Goal: Information Seeking & Learning: Learn about a topic

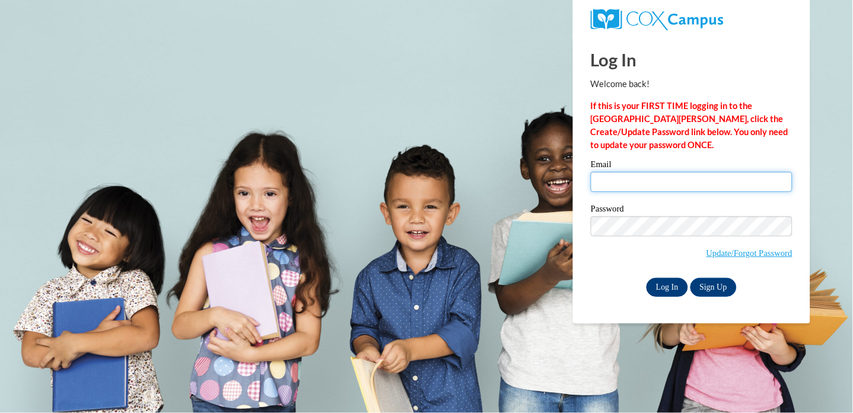
type input "[EMAIL_ADDRESS][DOMAIN_NAME]"
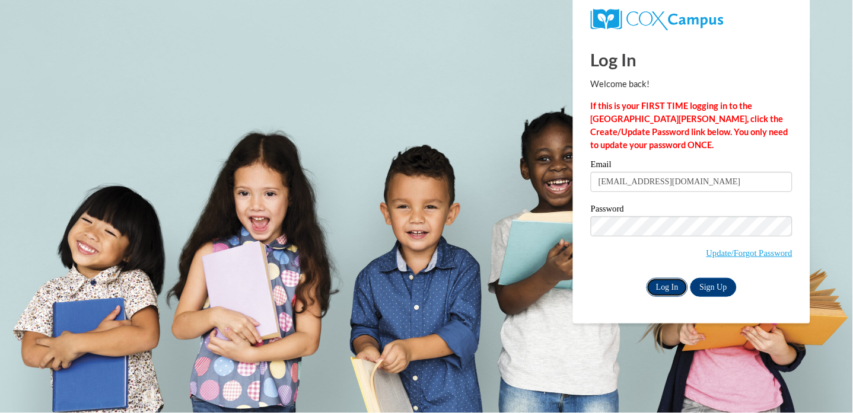
click at [668, 289] on input "Log In" at bounding box center [668, 287] width 42 height 19
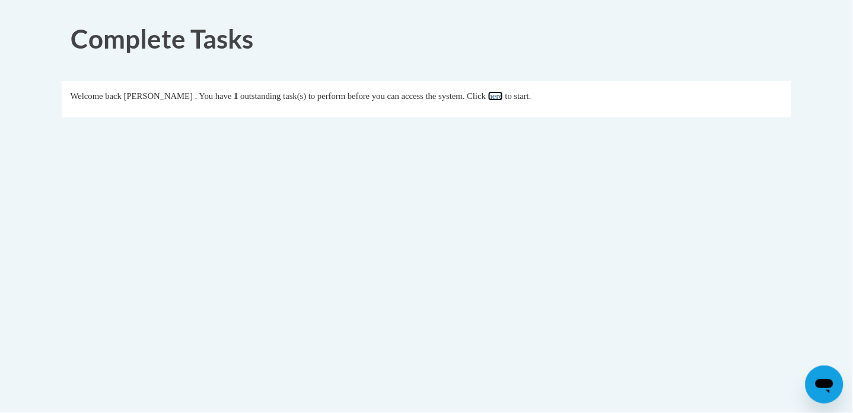
click at [503, 95] on link "here" at bounding box center [495, 95] width 15 height 9
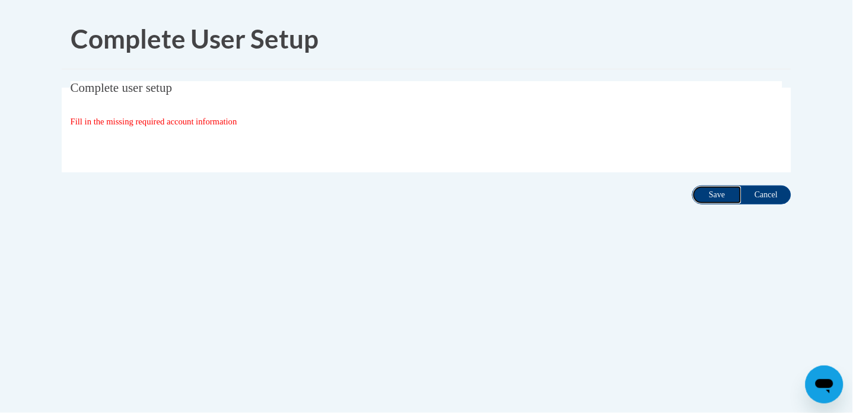
click at [709, 196] on input "Save" at bounding box center [717, 195] width 50 height 19
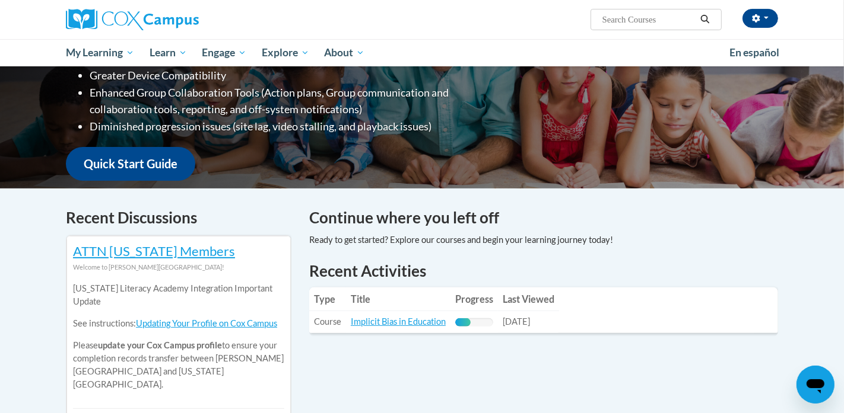
scroll to position [272, 0]
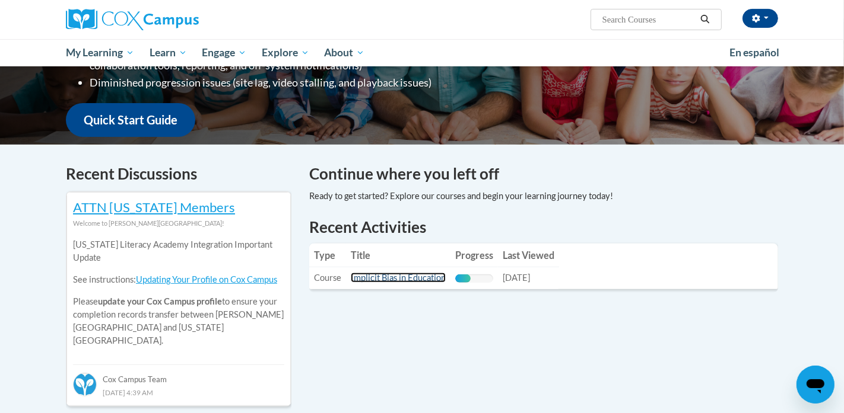
click at [412, 278] on link "Implicit Bias in Education" at bounding box center [398, 278] width 95 height 10
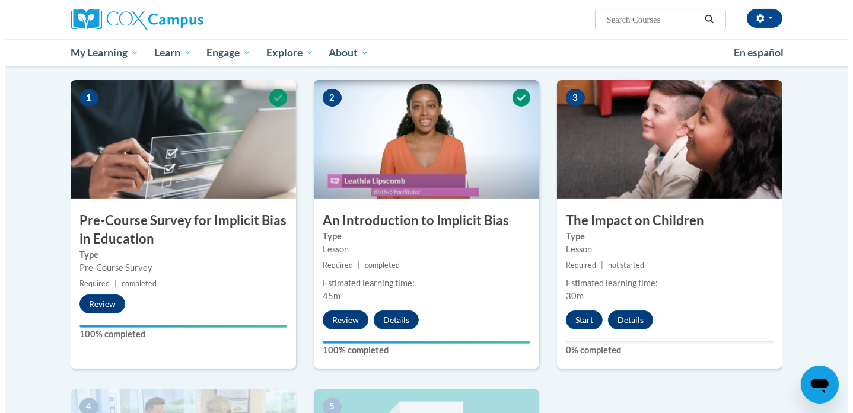
scroll to position [221, 0]
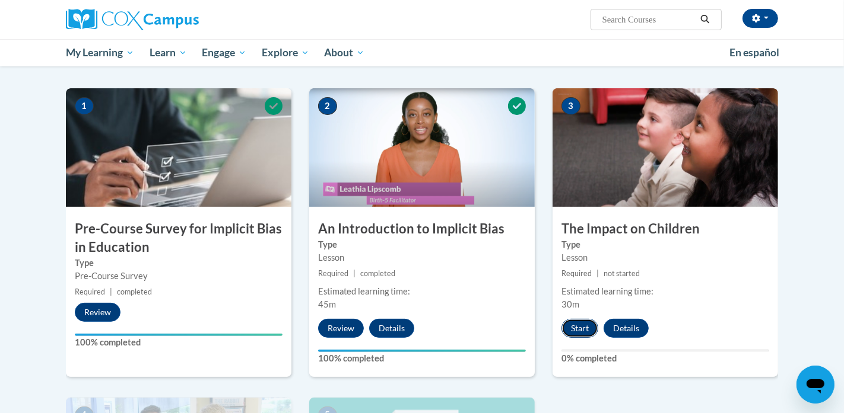
click at [579, 328] on button "Start" at bounding box center [579, 328] width 37 height 19
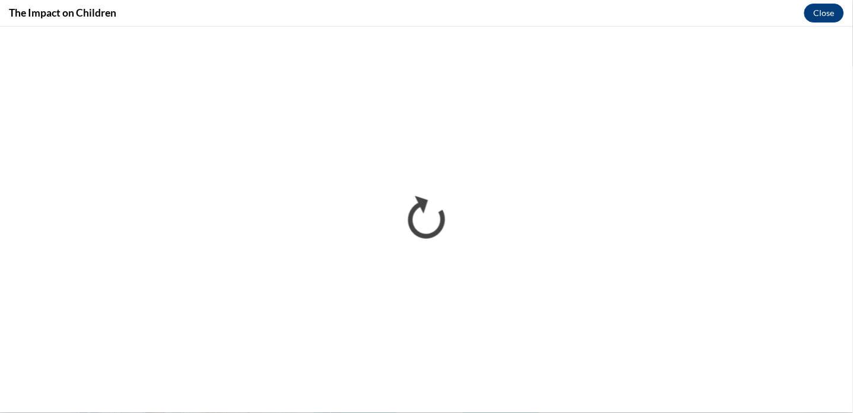
scroll to position [0, 0]
